Goal: Information Seeking & Learning: Learn about a topic

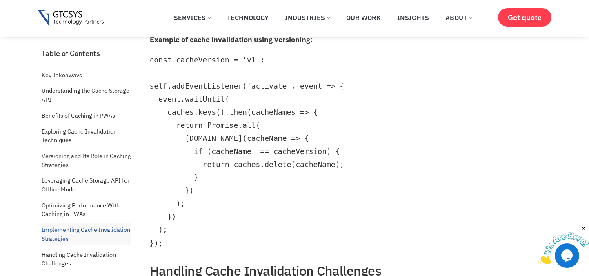
scroll to position [2151, 0]
click at [207, 111] on code "const cacheVersion = 'v1'; self.addEventListener('activate', event => { event.w…" at bounding box center [247, 151] width 195 height 191
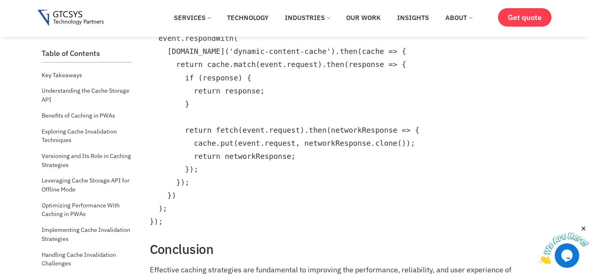
scroll to position [3228, 0]
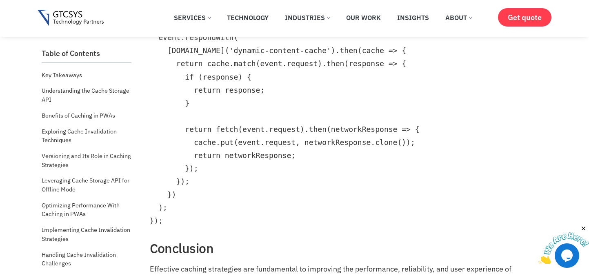
drag, startPoint x: 151, startPoint y: 65, endPoint x: 381, endPoint y: 65, distance: 230.6
click at [381, 11] on p "Example of caching dynamic content using Cache Storage API:" at bounding box center [348, 4] width 396 height 13
click at [220, 97] on pre "self.addEventListener('fetch', event => { event.respondWith( [DOMAIN_NAME]('dyn…" at bounding box center [348, 122] width 396 height 209
drag, startPoint x: 149, startPoint y: 104, endPoint x: 339, endPoint y: 104, distance: 190.2
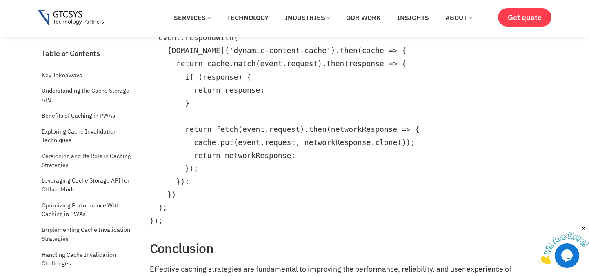
drag, startPoint x: 339, startPoint y: 104, endPoint x: 392, endPoint y: 108, distance: 53.2
click at [392, 108] on pre "self.addEventListener('fetch', event => { event.respondWith( [DOMAIN_NAME]('dyn…" at bounding box center [348, 122] width 396 height 209
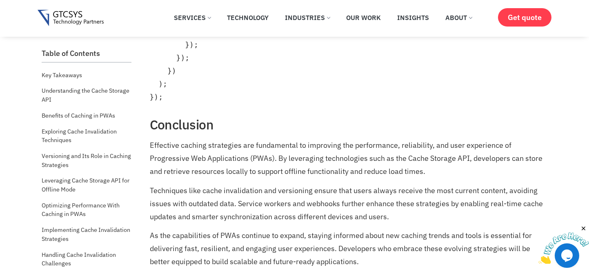
scroll to position [3352, 0]
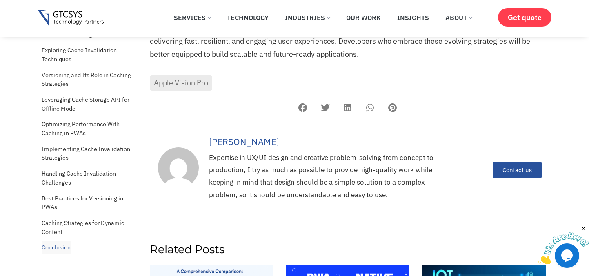
scroll to position [3559, 0]
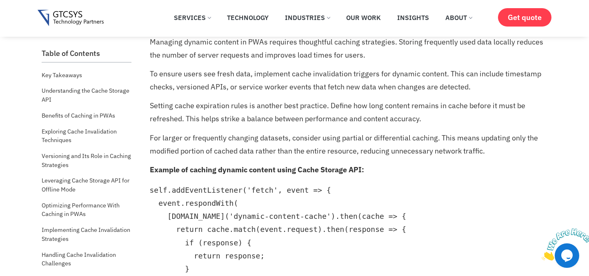
scroll to position [3021, 0]
